Goal: Transaction & Acquisition: Purchase product/service

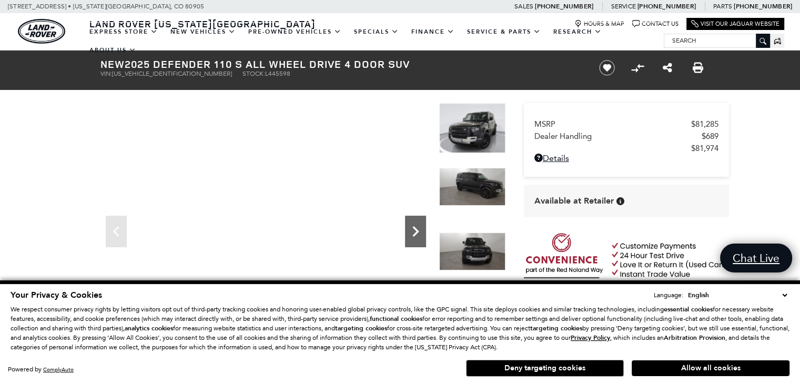
click at [418, 232] on icon "Next" at bounding box center [415, 231] width 21 height 21
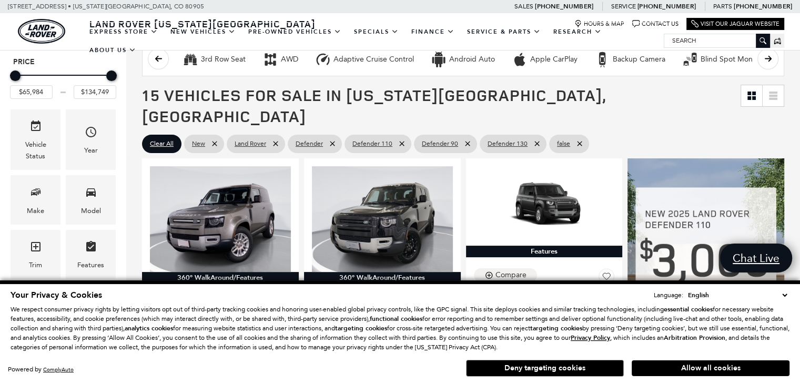
scroll to position [114, 0]
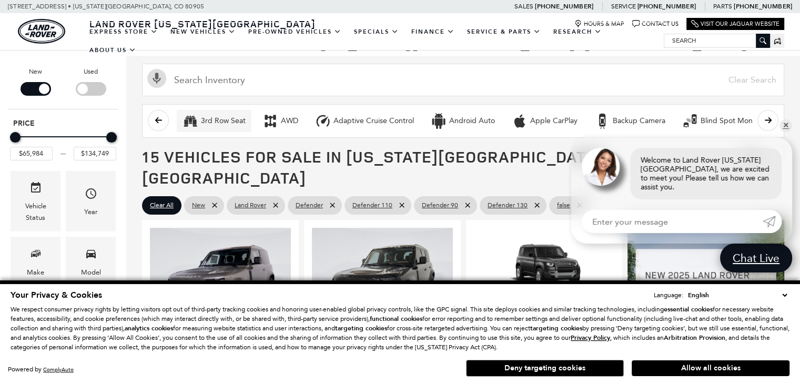
click at [219, 123] on div "3rd Row Seat" at bounding box center [223, 120] width 45 height 9
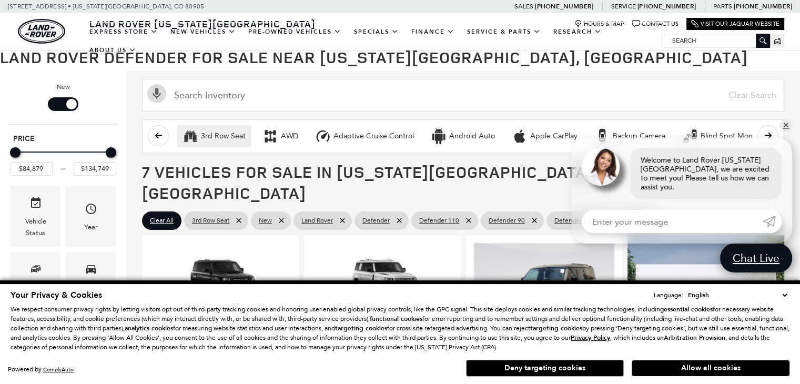
scroll to position [48, 0]
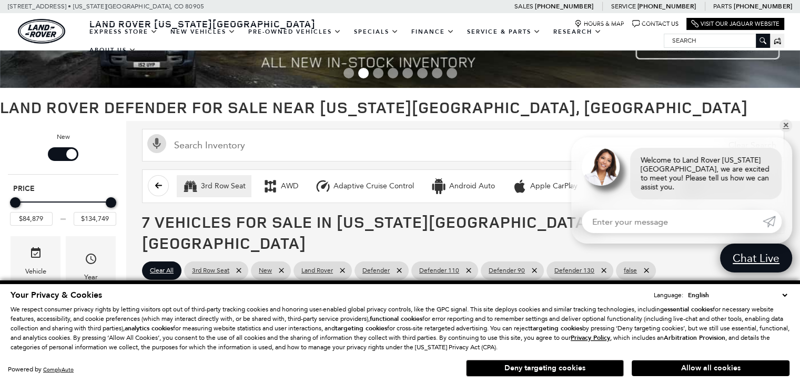
click at [224, 184] on div "3rd Row Seat" at bounding box center [223, 185] width 45 height 9
type input "$65,984"
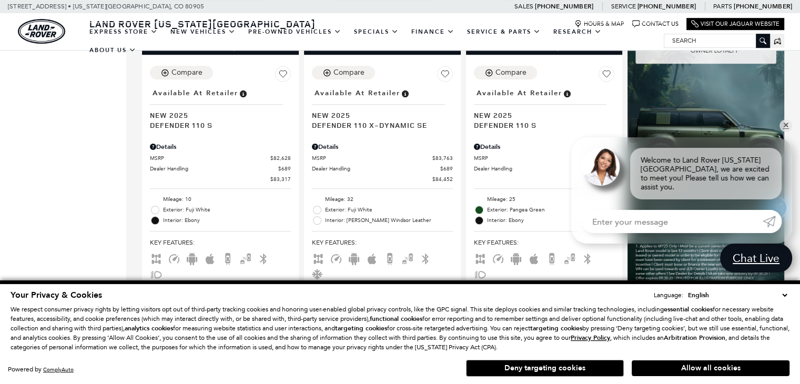
scroll to position [762, 0]
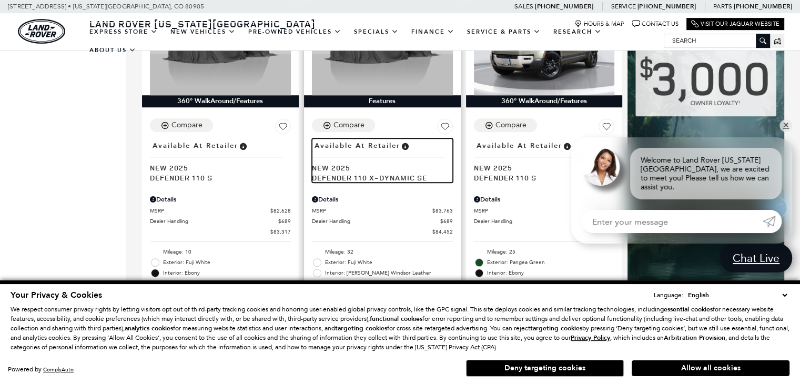
click at [389, 172] on span "Defender 110 X-Dynamic SE" at bounding box center [378, 177] width 133 height 10
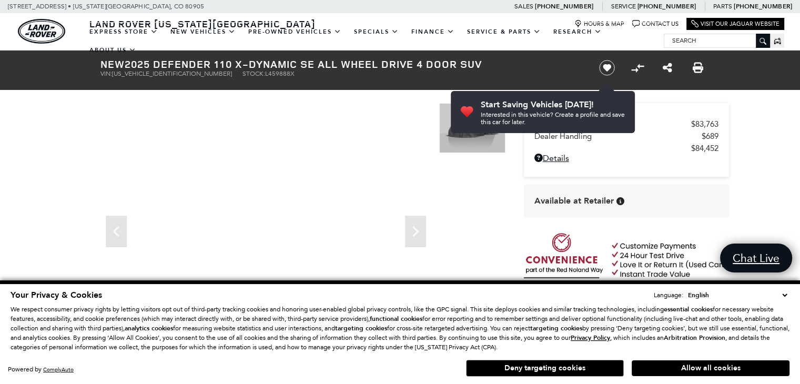
drag, startPoint x: 806, startPoint y: 43, endPoint x: 807, endPoint y: 32, distance: 11.2
